Goal: Browse casually

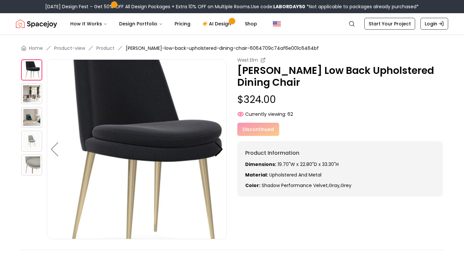
click at [33, 94] on img at bounding box center [31, 93] width 21 height 21
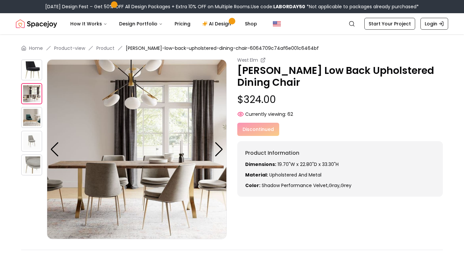
click at [33, 146] on img at bounding box center [31, 141] width 21 height 21
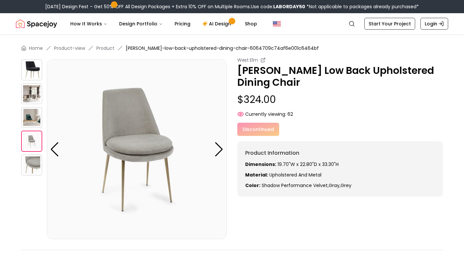
click at [32, 166] on img at bounding box center [31, 165] width 21 height 21
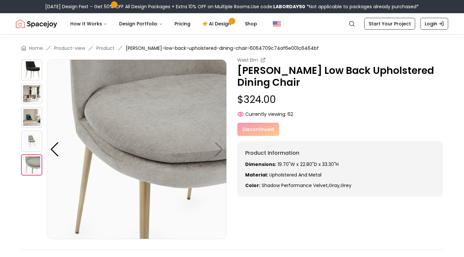
click at [219, 151] on img at bounding box center [137, 149] width 180 height 180
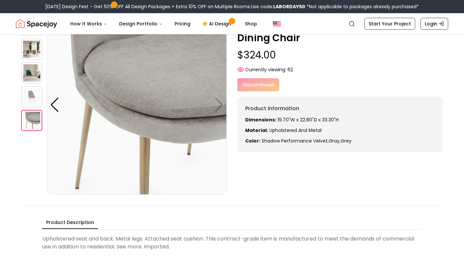
scroll to position [44, 0]
click at [55, 106] on div at bounding box center [54, 105] width 9 height 15
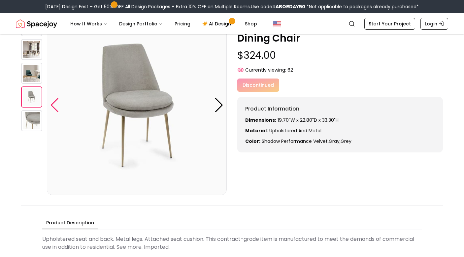
click at [55, 106] on div at bounding box center [54, 105] width 9 height 15
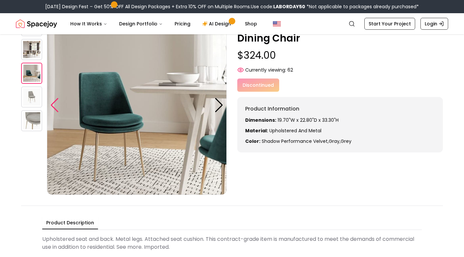
click at [55, 106] on div at bounding box center [54, 105] width 9 height 15
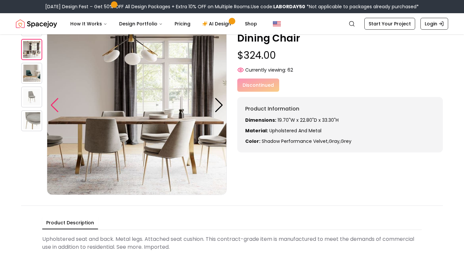
click at [55, 106] on div at bounding box center [54, 105] width 9 height 15
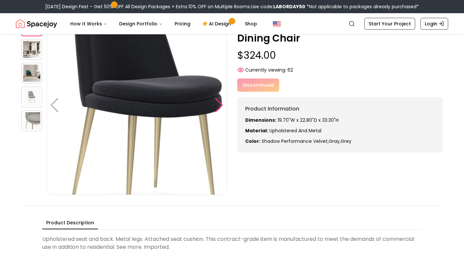
click at [215, 104] on div at bounding box center [219, 105] width 9 height 15
